Goal: Use online tool/utility: Utilize a website feature to perform a specific function

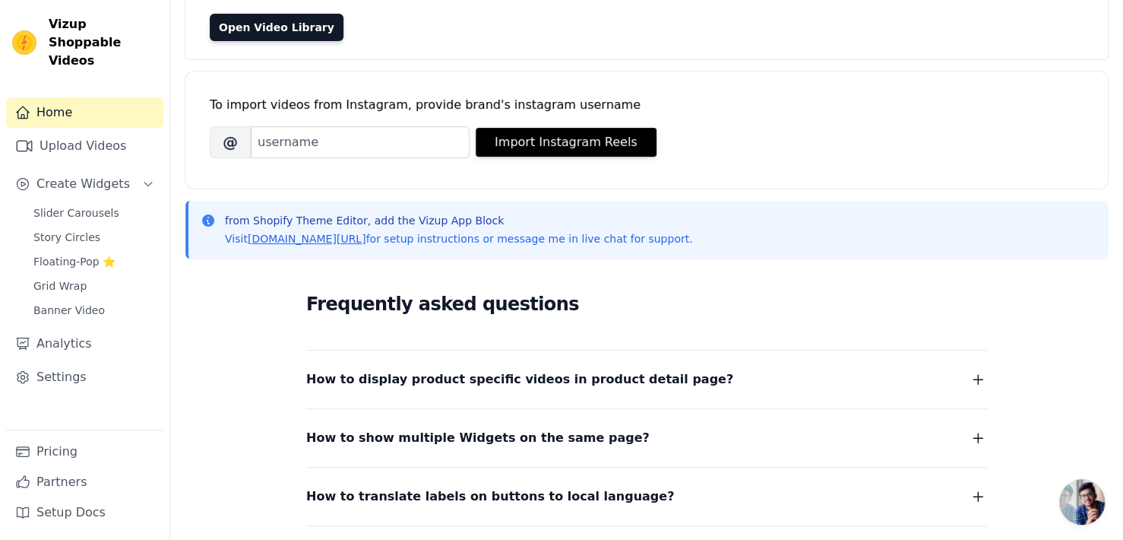
scroll to position [147, 0]
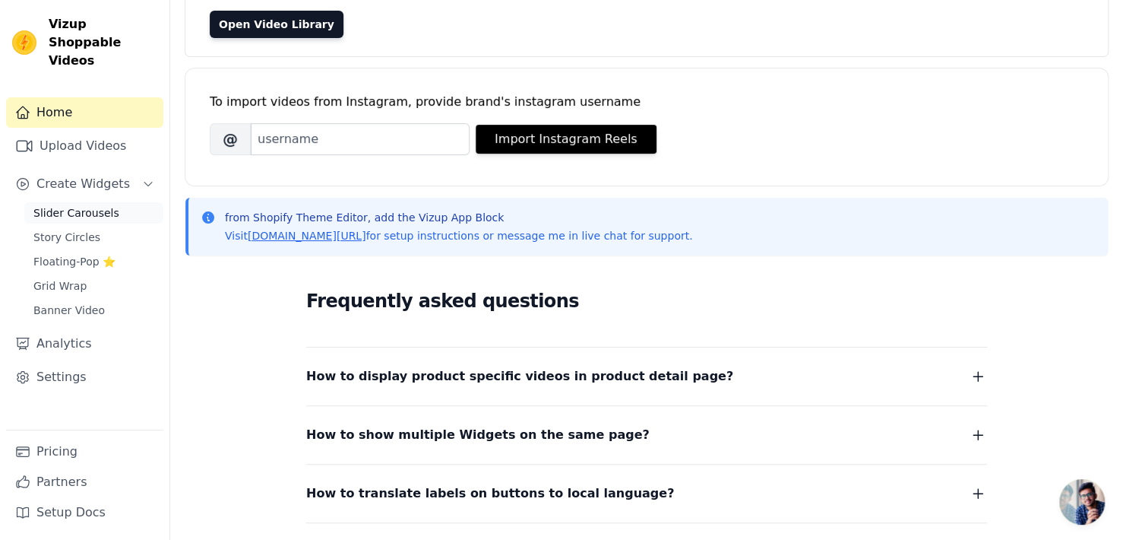
click at [131, 204] on link "Slider Carousels" at bounding box center [93, 212] width 139 height 21
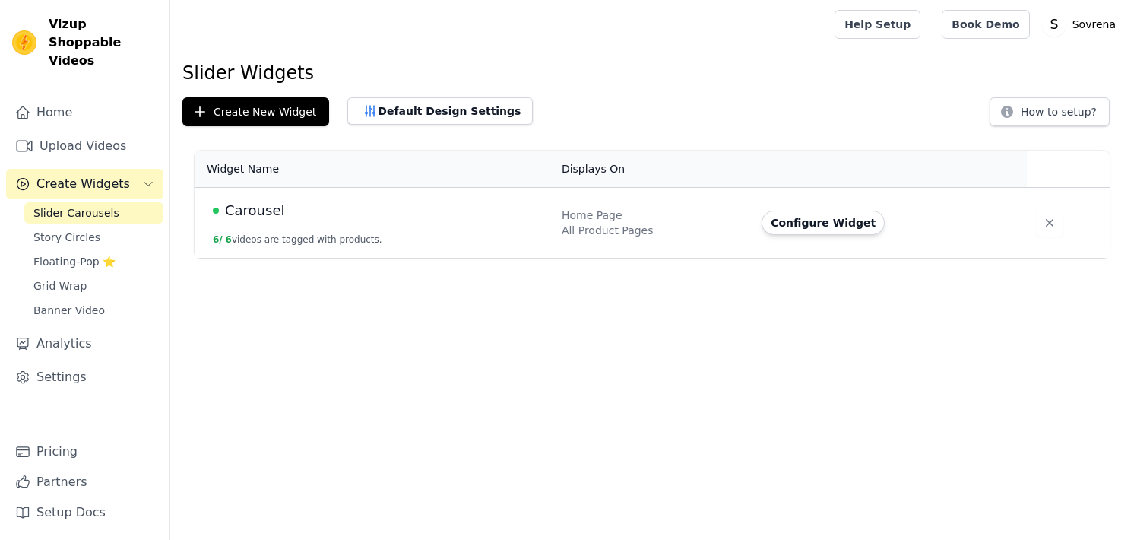
click at [286, 230] on td "Carousel 6 / 6 videos are tagged with products." at bounding box center [374, 223] width 358 height 71
click at [276, 217] on span "Carousel" at bounding box center [254, 210] width 59 height 21
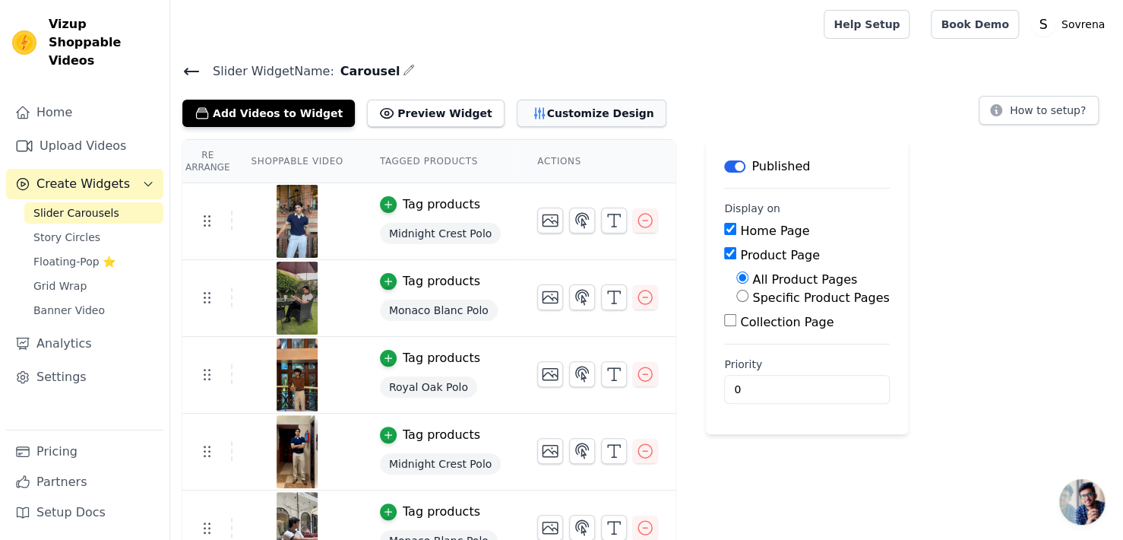
click at [517, 111] on button "Customize Design" at bounding box center [592, 113] width 150 height 27
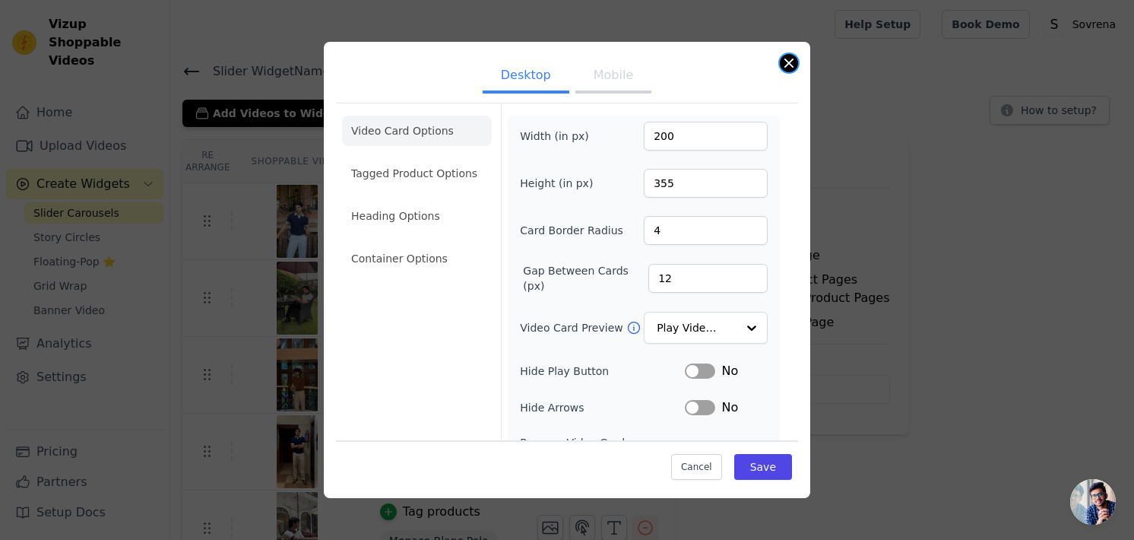
click at [789, 59] on button "Close modal" at bounding box center [789, 63] width 18 height 18
